Goal: Check status: Check status

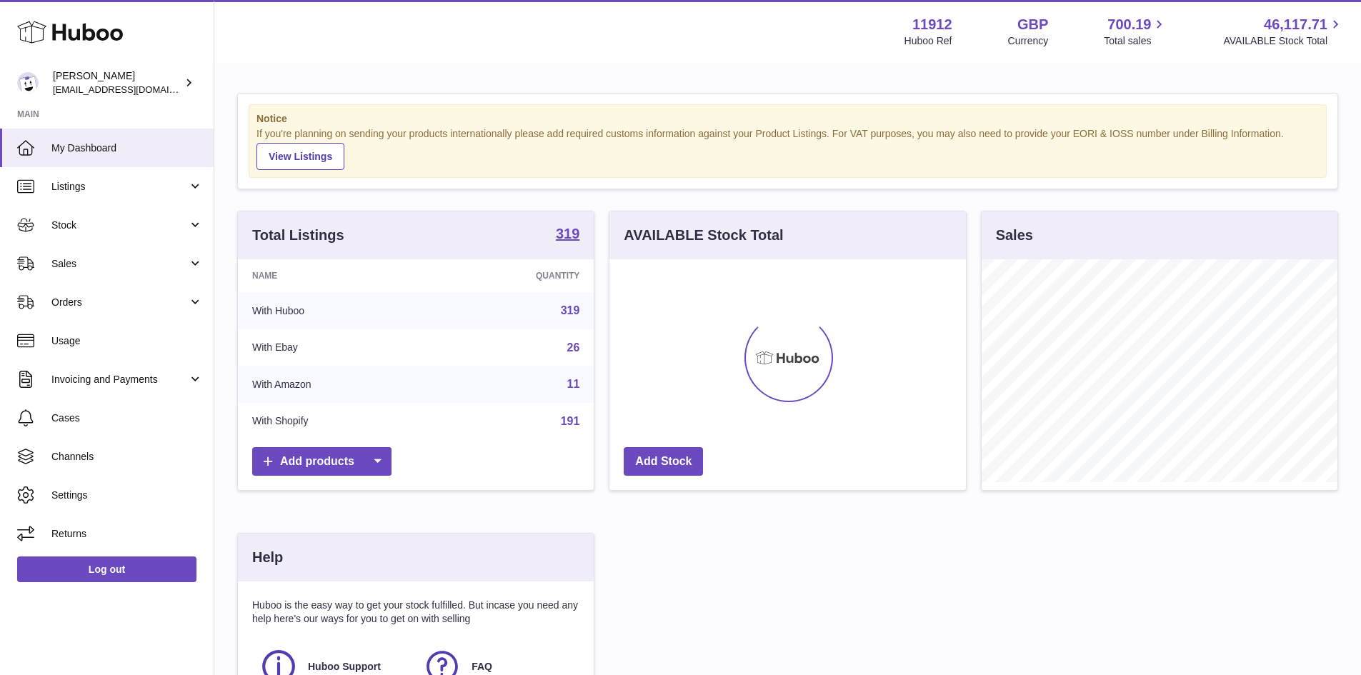
scroll to position [223, 357]
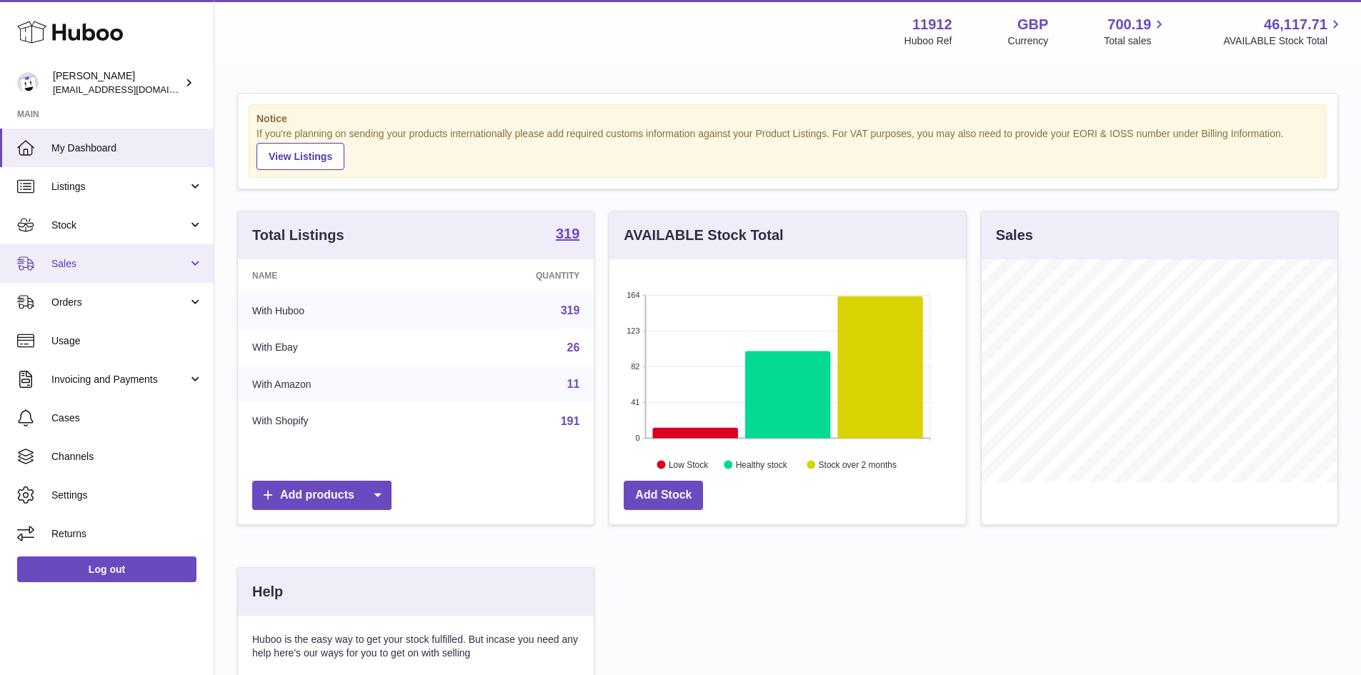
click at [74, 263] on span "Sales" at bounding box center [119, 264] width 136 height 14
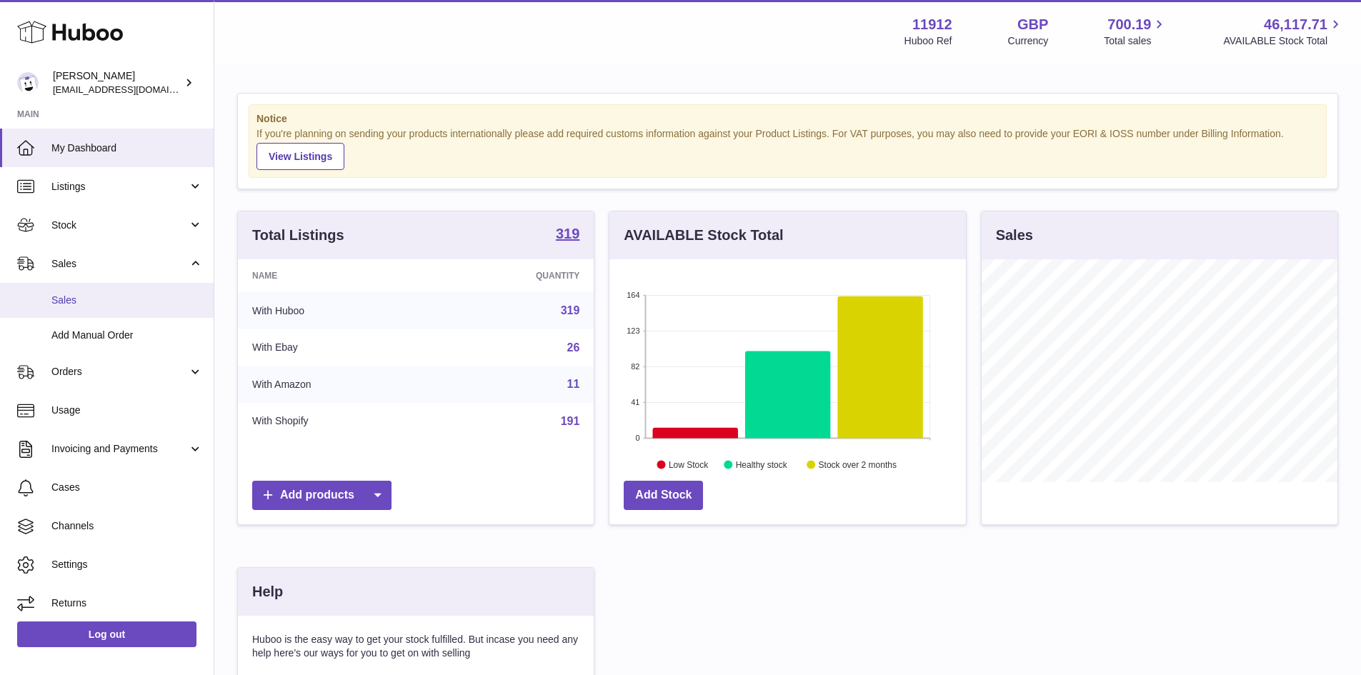
click at [68, 299] on span "Sales" at bounding box center [126, 301] width 151 height 14
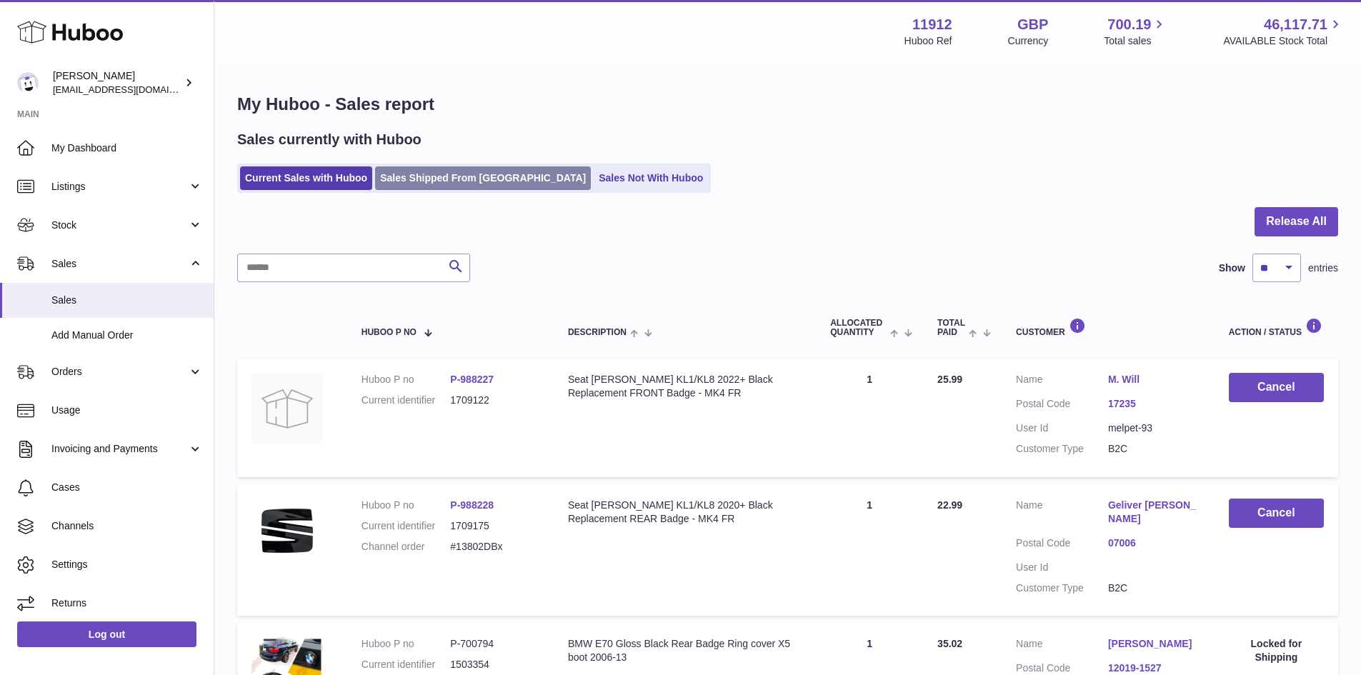
click at [429, 178] on link "Sales Shipped From [GEOGRAPHIC_DATA]" at bounding box center [483, 178] width 216 height 24
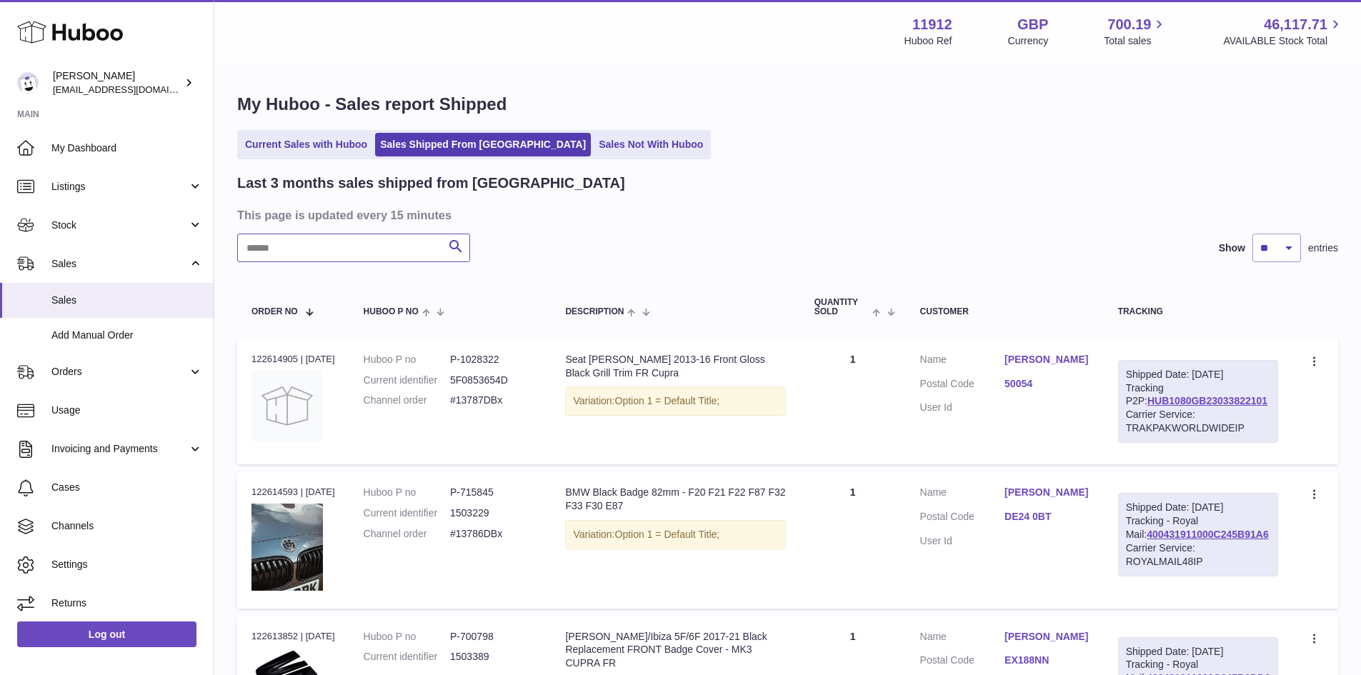
click at [312, 258] on input "text" at bounding box center [353, 248] width 233 height 29
click at [311, 254] on input "text" at bounding box center [353, 248] width 233 height 29
paste input "*********"
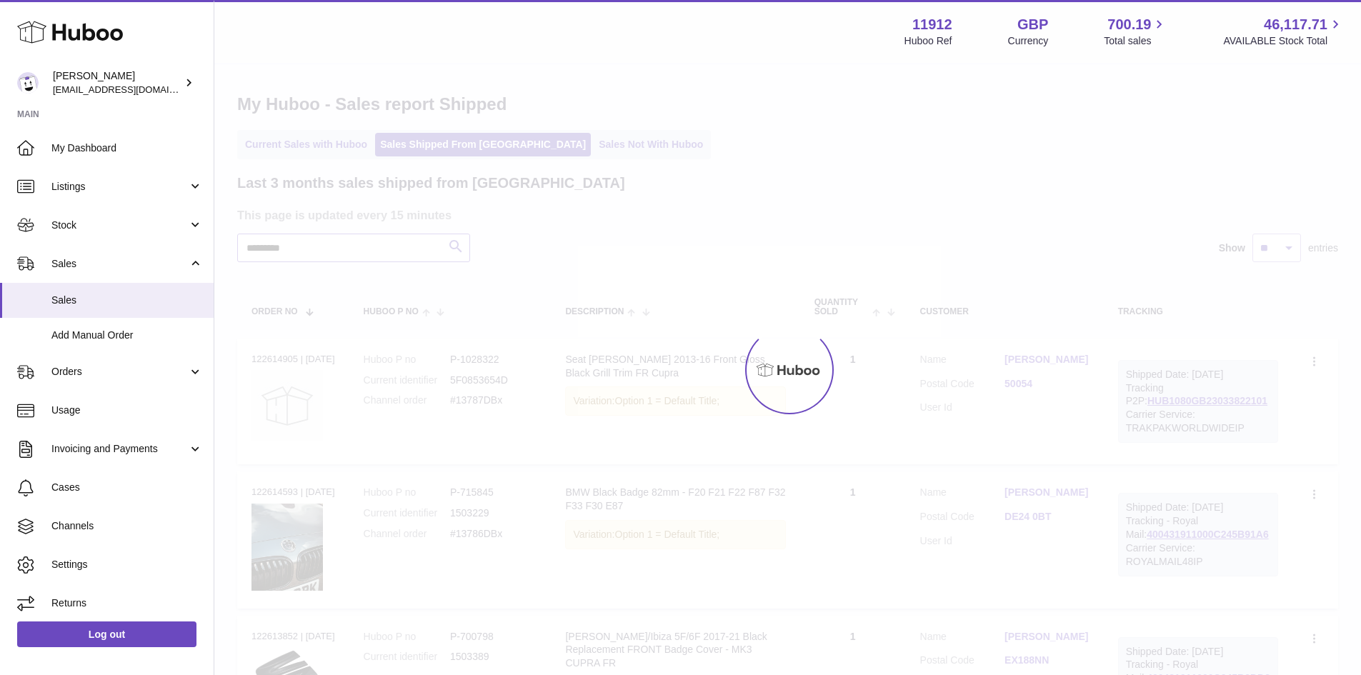
type input "*********"
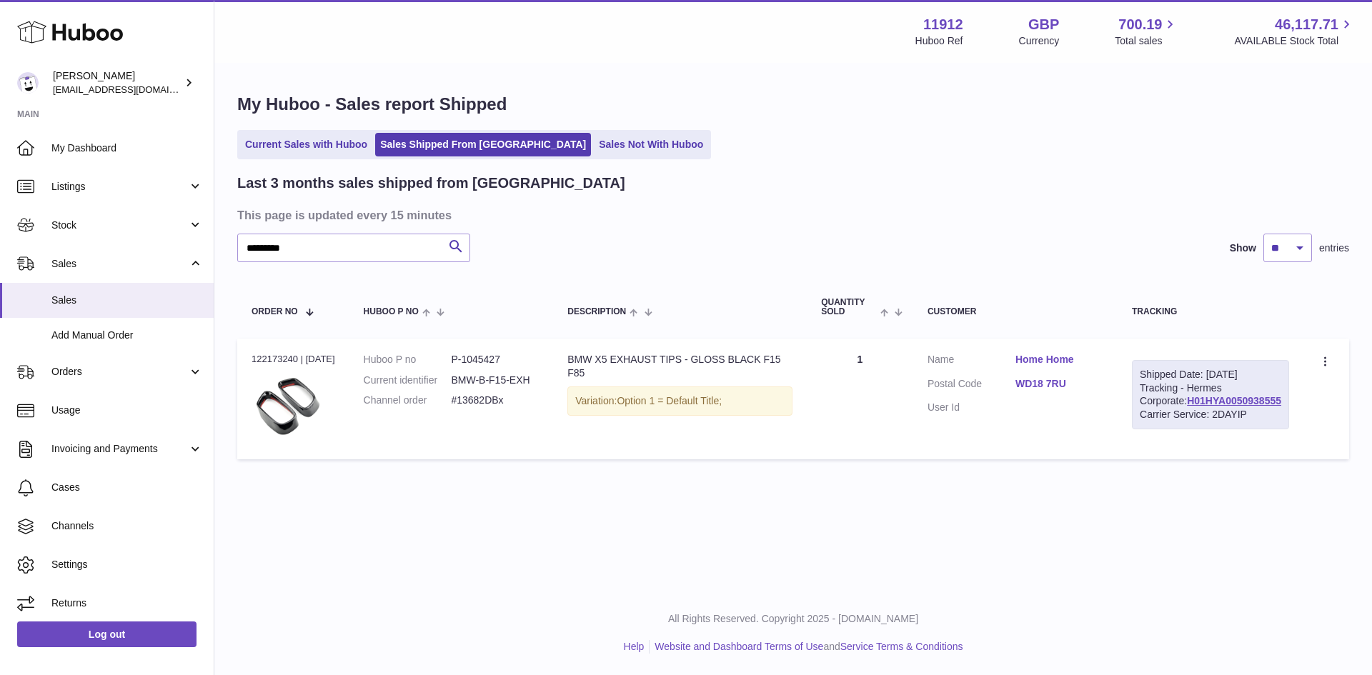
drag, startPoint x: 294, startPoint y: 356, endPoint x: 252, endPoint y: 355, distance: 42.2
click at [252, 355] on div "Order no 122173240 | [DATE]" at bounding box center [294, 359] width 84 height 13
copy div "122173240"
click at [279, 369] on td "Order no 122173240 | [DATE]" at bounding box center [293, 399] width 112 height 121
click at [277, 367] on td "Order no 122173240 | [DATE]" at bounding box center [293, 399] width 112 height 121
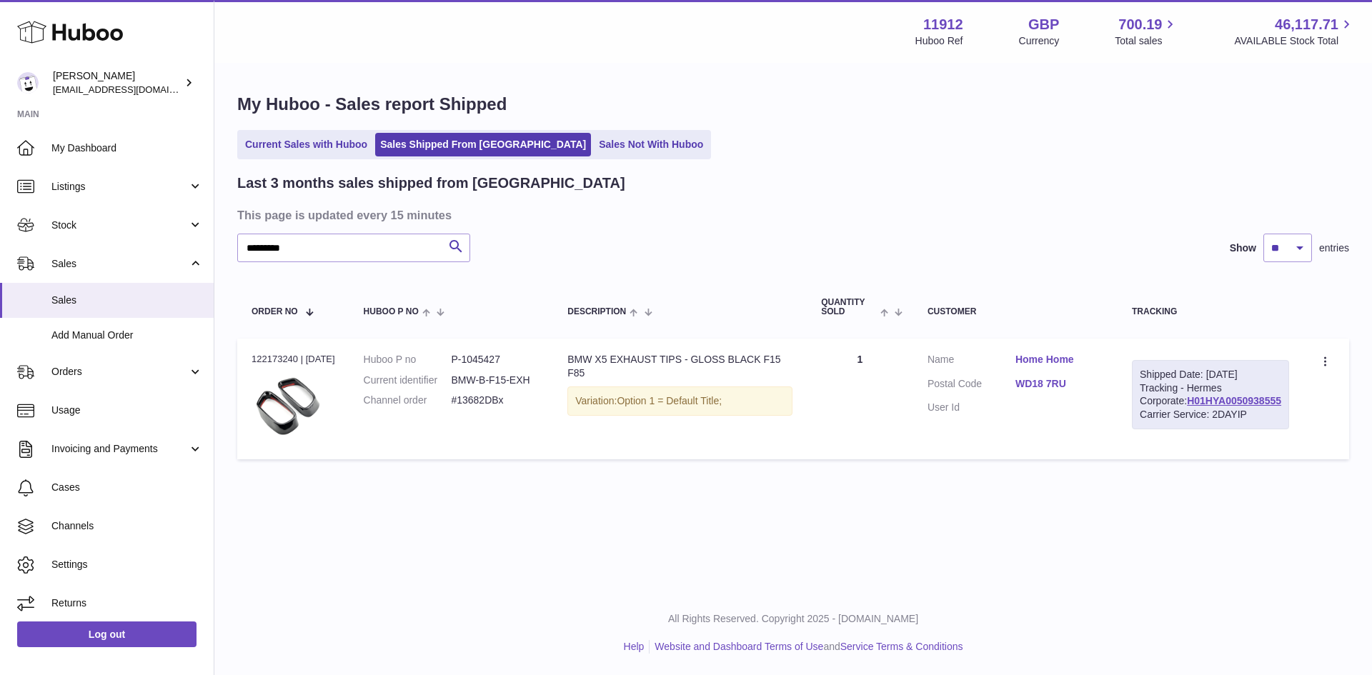
click at [277, 367] on td "Order no 122173240 | [DATE]" at bounding box center [293, 399] width 112 height 121
click at [273, 357] on div "Order no 122173240 | [DATE]" at bounding box center [294, 359] width 84 height 13
copy div "122173240"
click at [1061, 359] on link "Home Home" at bounding box center [1059, 360] width 88 height 14
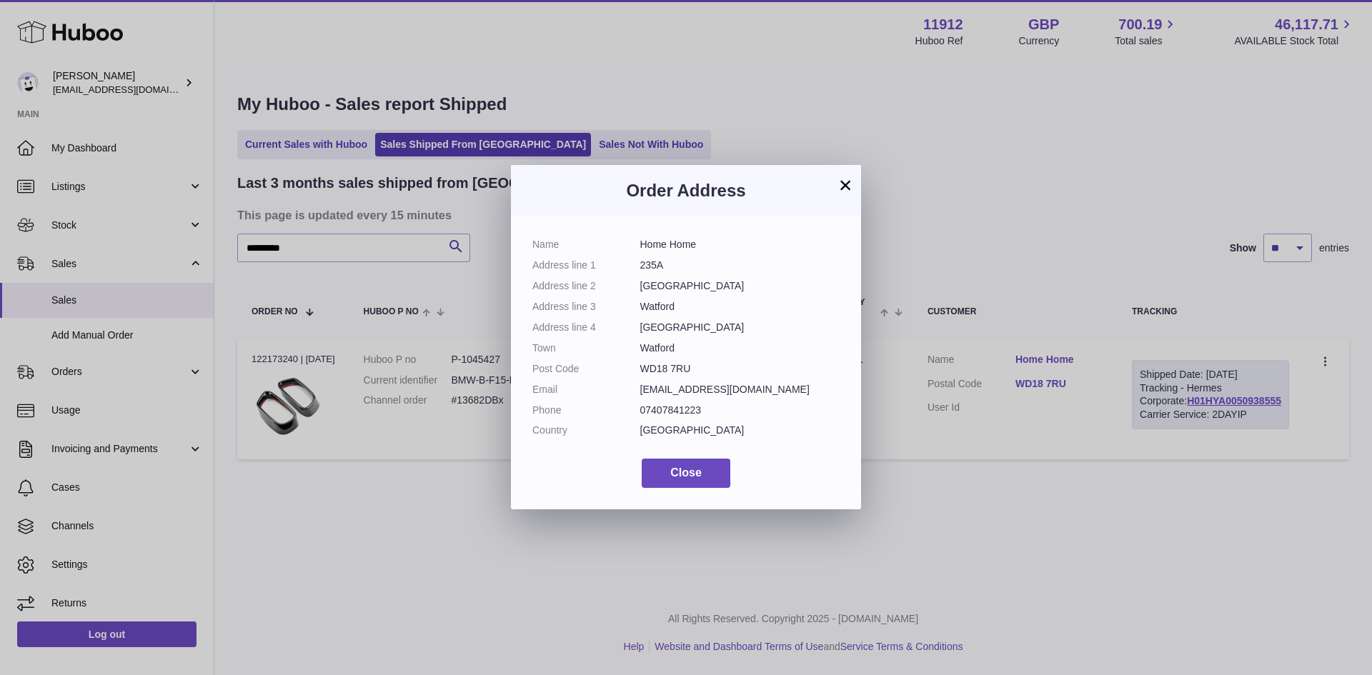
drag, startPoint x: 691, startPoint y: 369, endPoint x: 529, endPoint y: 245, distance: 203.4
click at [529, 245] on div "Name Home Home Address line 1 235A Address line [GEOGRAPHIC_DATA] Address line …" at bounding box center [686, 362] width 350 height 293
copy dl "Name Home Home Address line 1 235A Address line [GEOGRAPHIC_DATA] Address line …"
click at [840, 182] on button "×" at bounding box center [845, 184] width 17 height 17
